Goal: Book appointment/travel/reservation

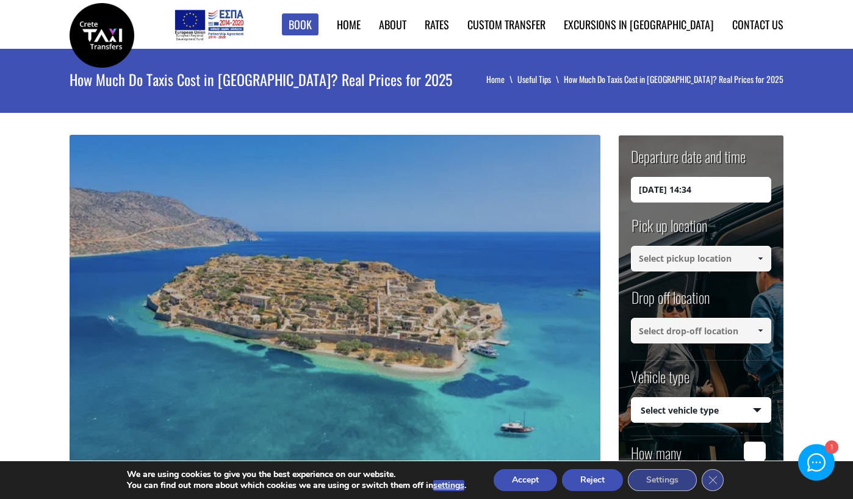
click at [712, 260] on input at bounding box center [701, 259] width 140 height 26
click at [763, 256] on span at bounding box center [761, 259] width 10 height 10
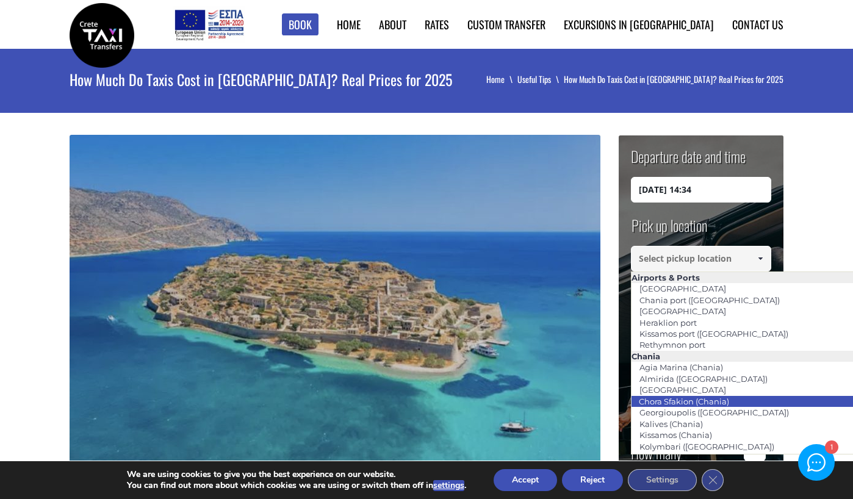
click at [698, 404] on link "Chora Sfakion (Chania)" at bounding box center [684, 401] width 106 height 17
type input "Chora Sfakion (Chania)"
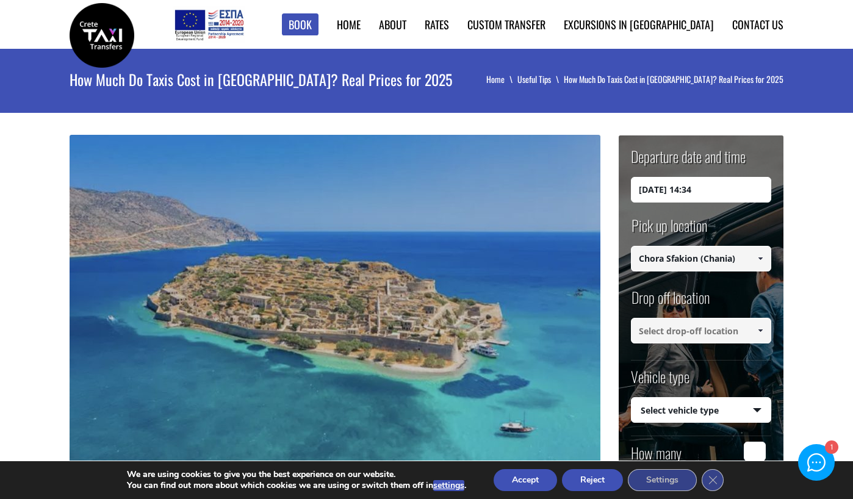
click at [715, 333] on input at bounding box center [701, 331] width 140 height 26
click at [762, 331] on span at bounding box center [761, 331] width 10 height 10
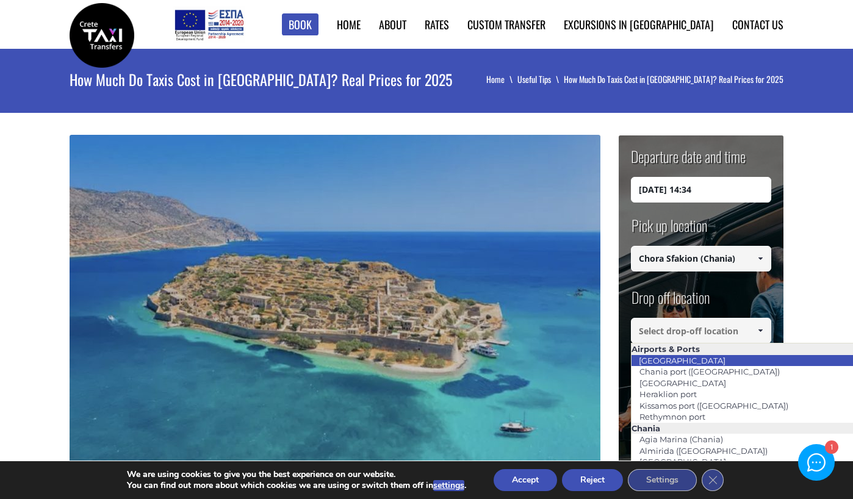
click at [720, 363] on li "Chania airport" at bounding box center [766, 360] width 268 height 11
type input "Chania airport"
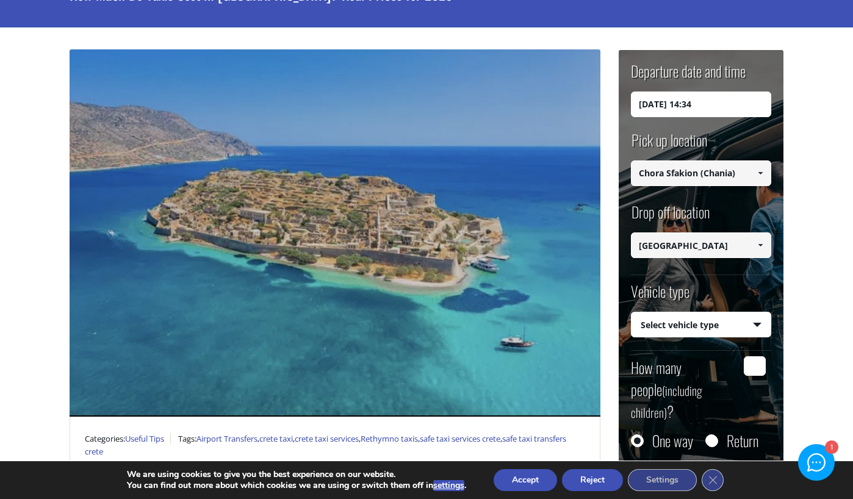
scroll to position [98, 0]
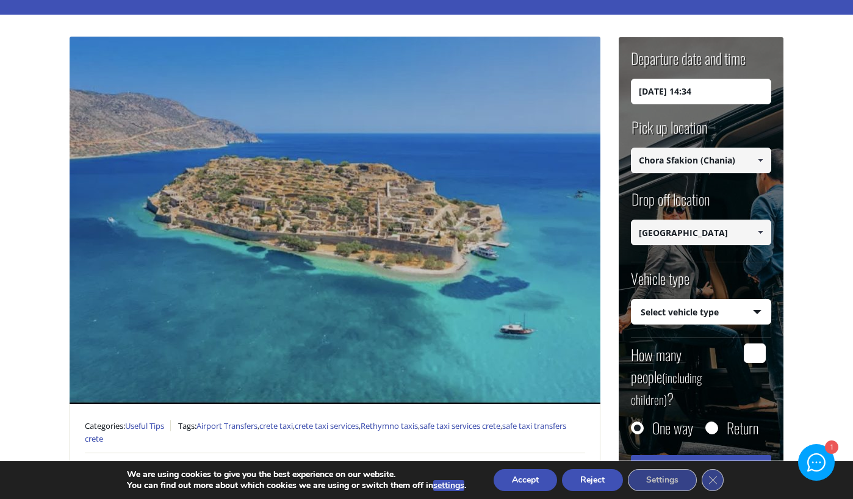
click at [754, 352] on input "How many people (including children) ?" at bounding box center [755, 354] width 22 height 20
type input "1"
select select "540"
click option "Taxi (4 passengers) Mercedes E Class" at bounding box center [0, 0] width 0 height 0
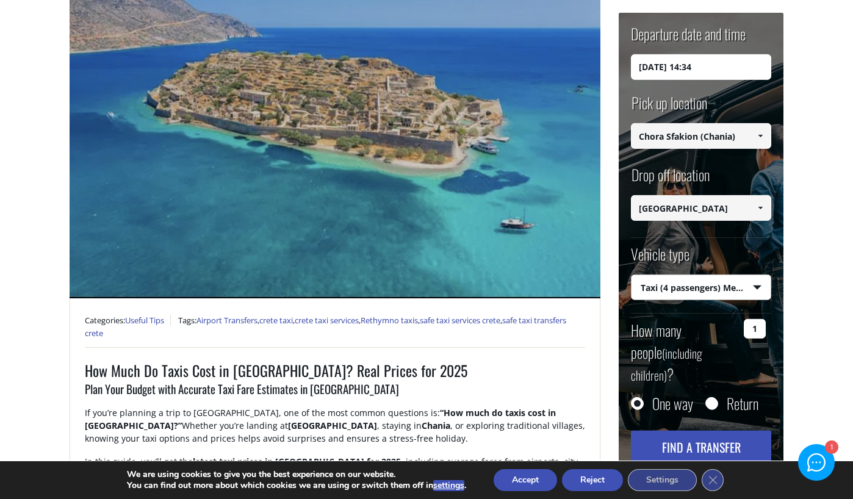
scroll to position [208, 0]
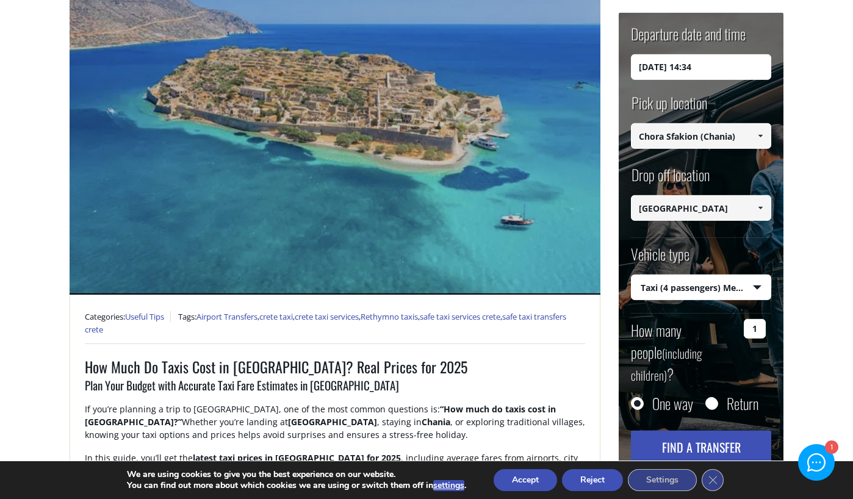
click at [700, 431] on button "Find a transfer" at bounding box center [701, 447] width 140 height 33
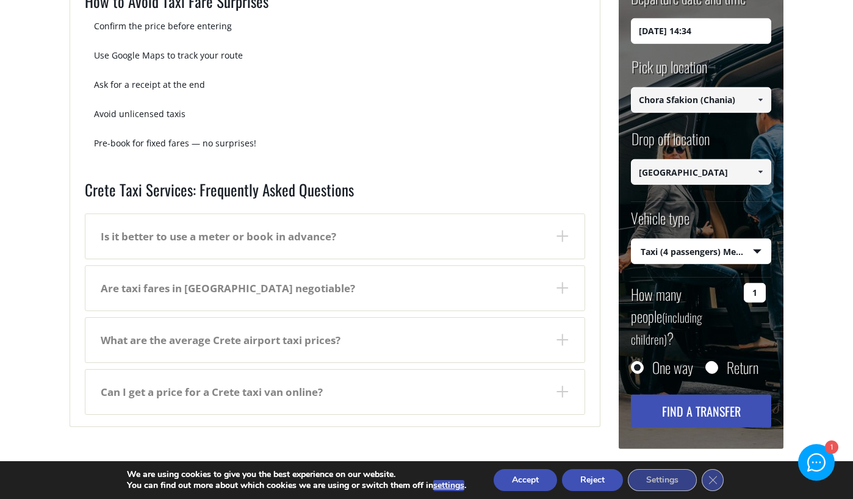
scroll to position [2100, 0]
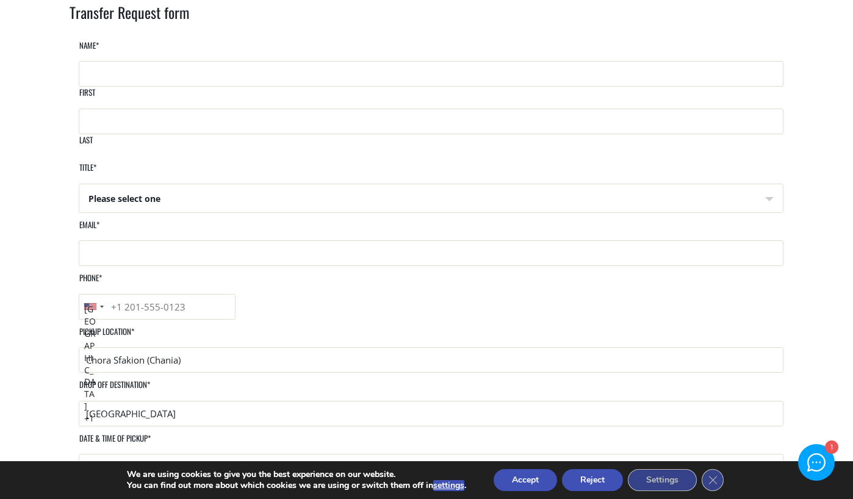
scroll to position [79, 0]
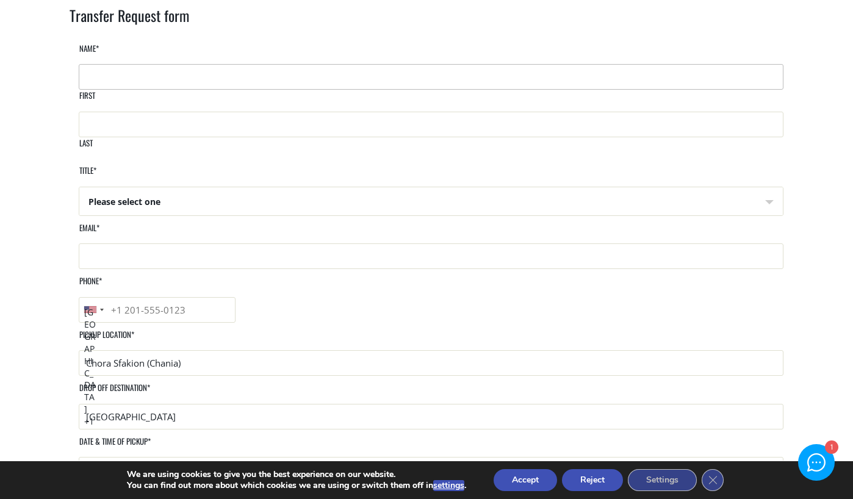
click at [165, 90] on input "First" at bounding box center [431, 77] width 705 height 26
type input "Corynne"
type input "McSherry"
type input "cmcsherr@yahoo.com"
type input "4158064330"
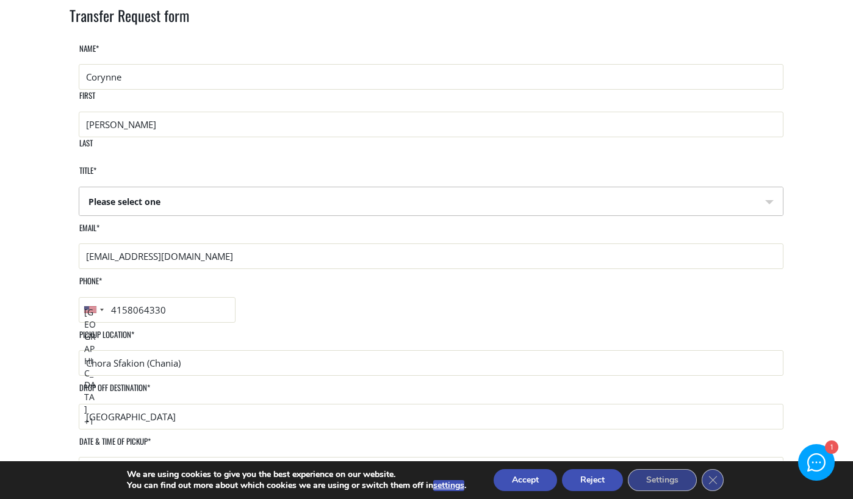
select select "Mrs"
click option "Mrs" at bounding box center [0, 0] width 0 height 0
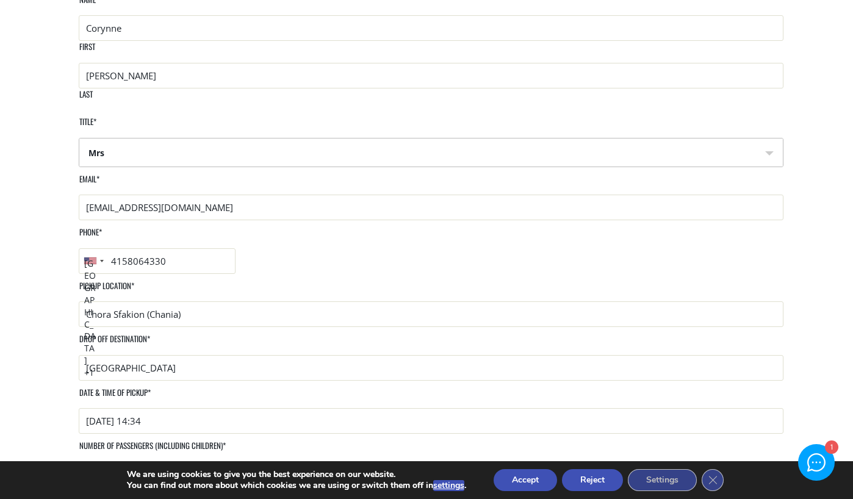
scroll to position [132, 0]
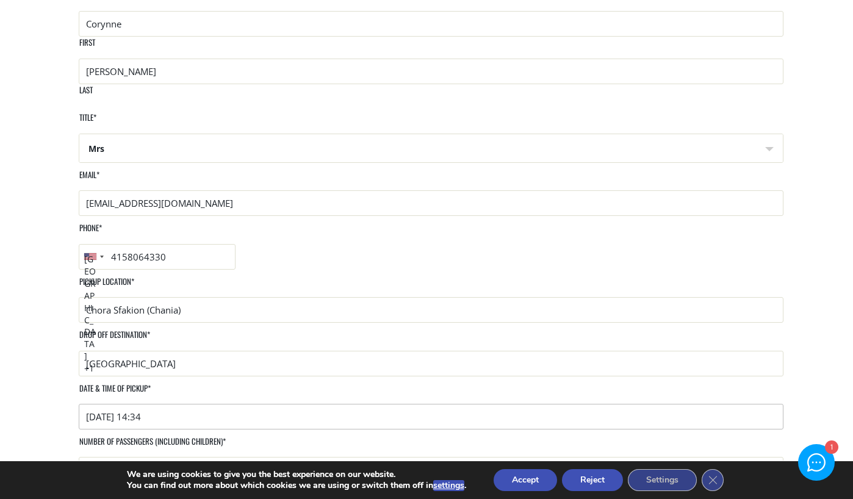
click at [208, 404] on input "2025-08-23 14:34" at bounding box center [431, 417] width 705 height 26
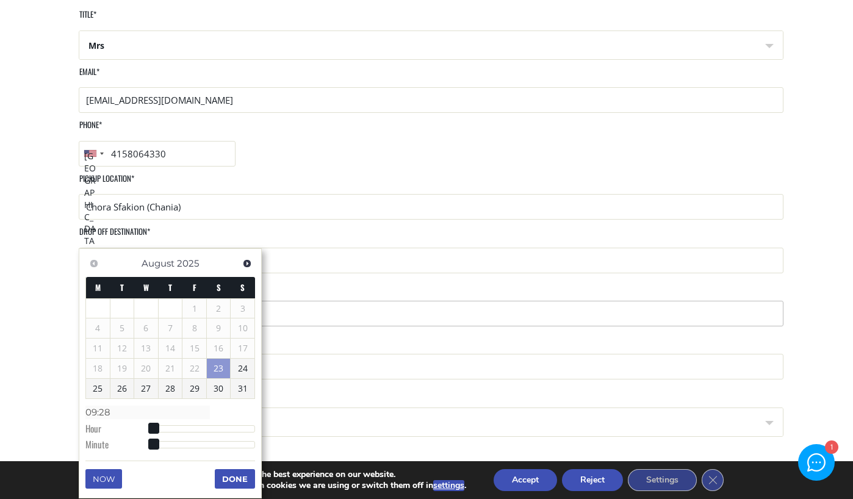
scroll to position [242, 0]
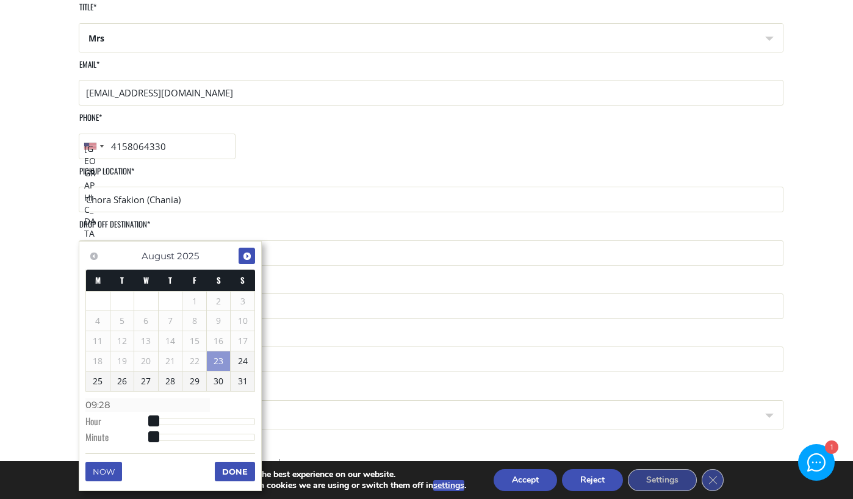
click at [248, 253] on span "Next" at bounding box center [247, 257] width 10 height 10
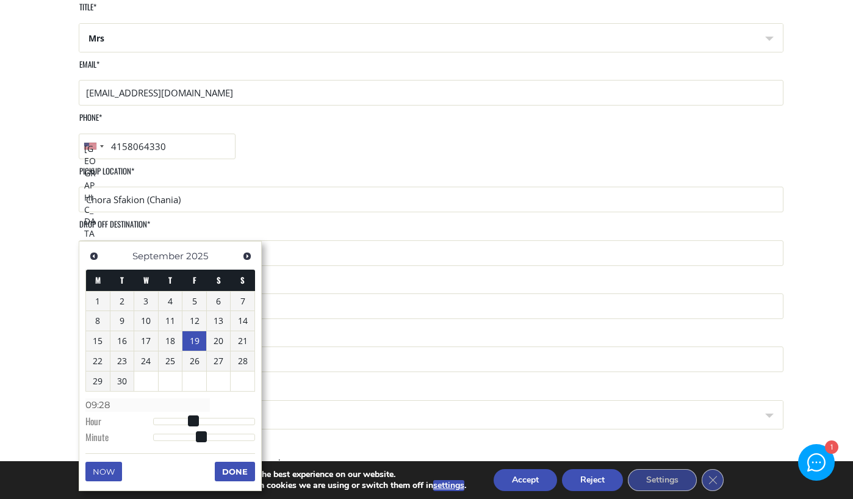
click at [197, 341] on link "19" at bounding box center [195, 342] width 24 height 20
click at [194, 342] on link "19" at bounding box center [195, 342] width 24 height 20
click at [158, 294] on input "19/09/2025 09:28" at bounding box center [431, 307] width 705 height 26
type input "19/09/2025 12:00"
click at [238, 469] on button "Done" at bounding box center [235, 472] width 40 height 20
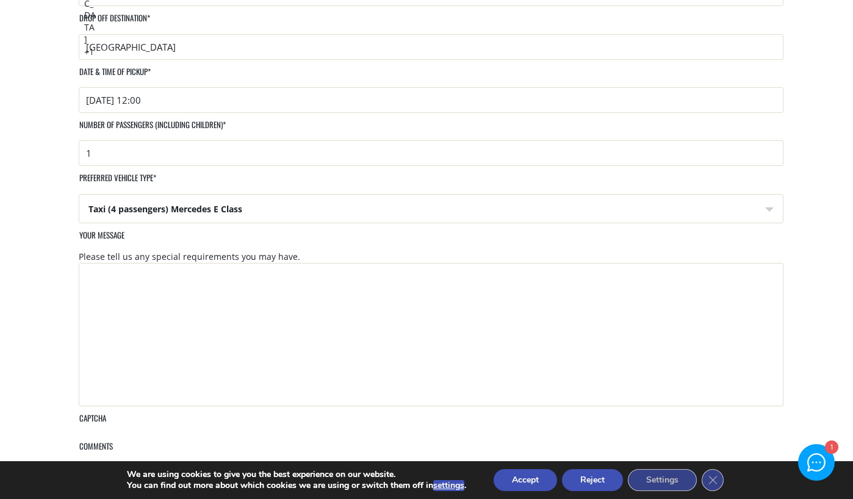
scroll to position [453, 0]
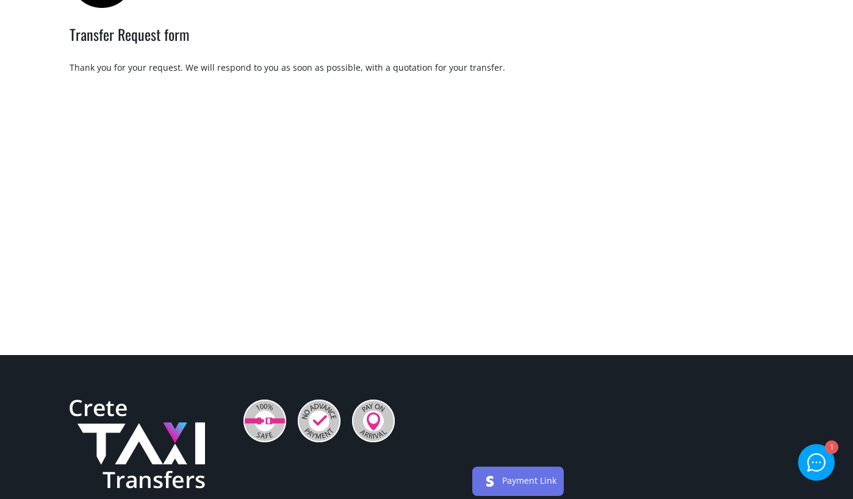
scroll to position [61, 0]
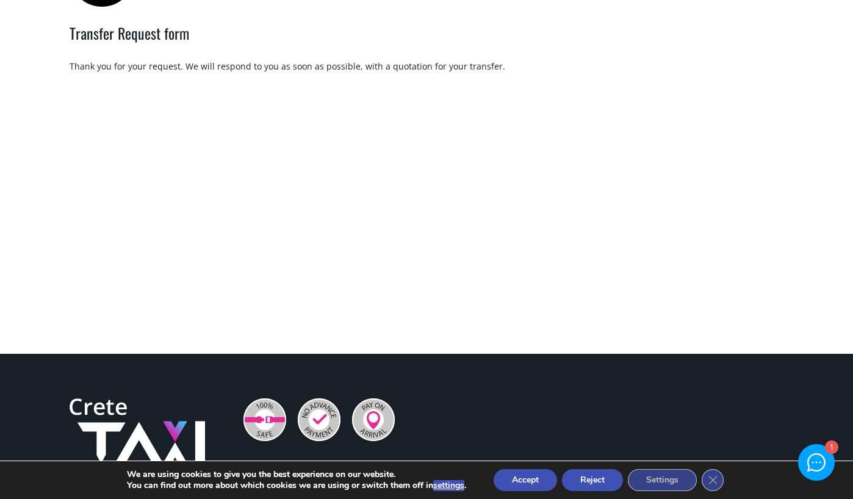
click at [595, 477] on button "Reject" at bounding box center [592, 480] width 61 height 22
